Goal: Navigation & Orientation: Find specific page/section

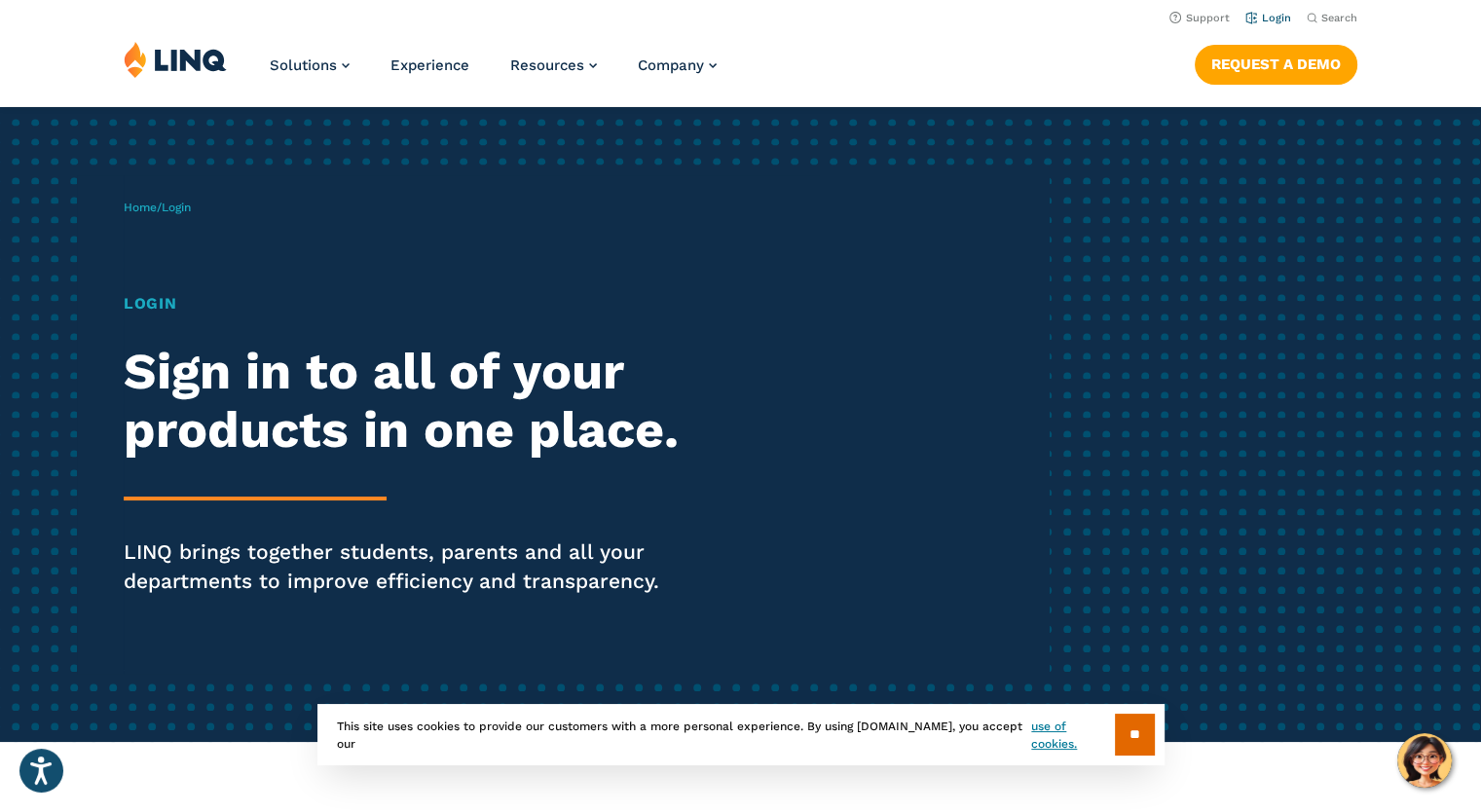
click at [1273, 21] on link "Login" at bounding box center [1268, 18] width 46 height 13
click at [157, 305] on h1 "Login" at bounding box center [409, 304] width 571 height 24
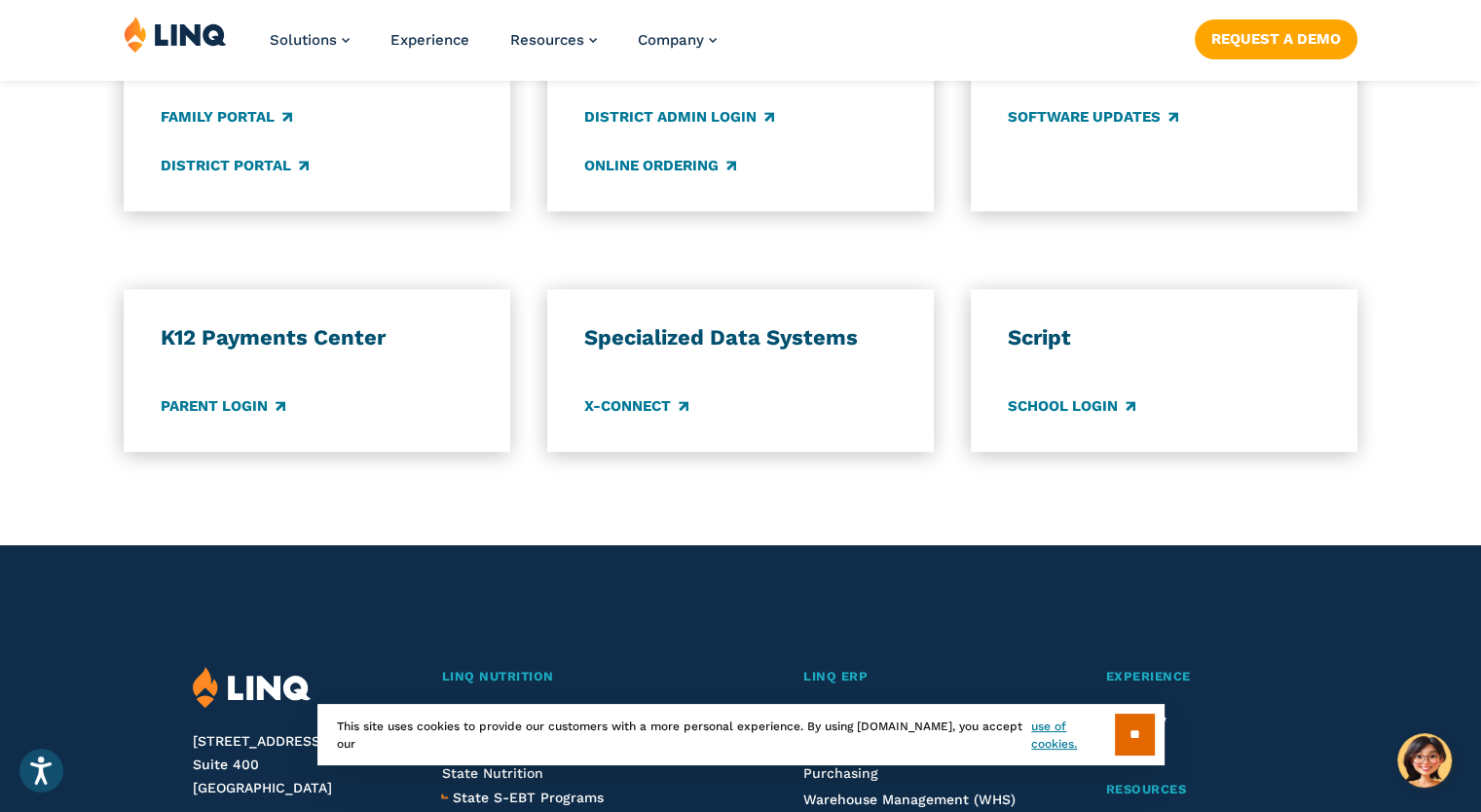
scroll to position [1655, 0]
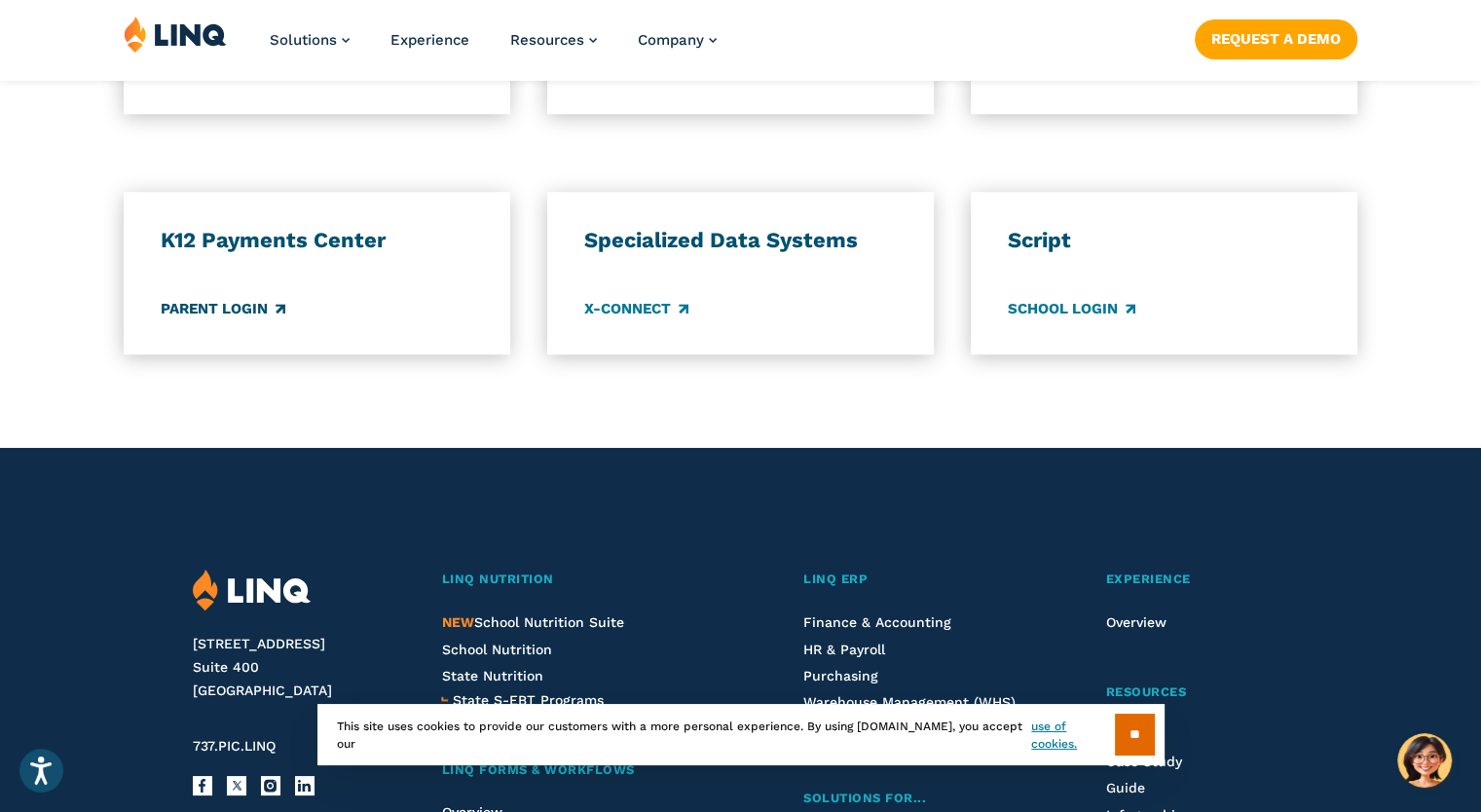
click at [239, 304] on link "Parent Login" at bounding box center [223, 308] width 125 height 22
